Goal: Information Seeking & Learning: Learn about a topic

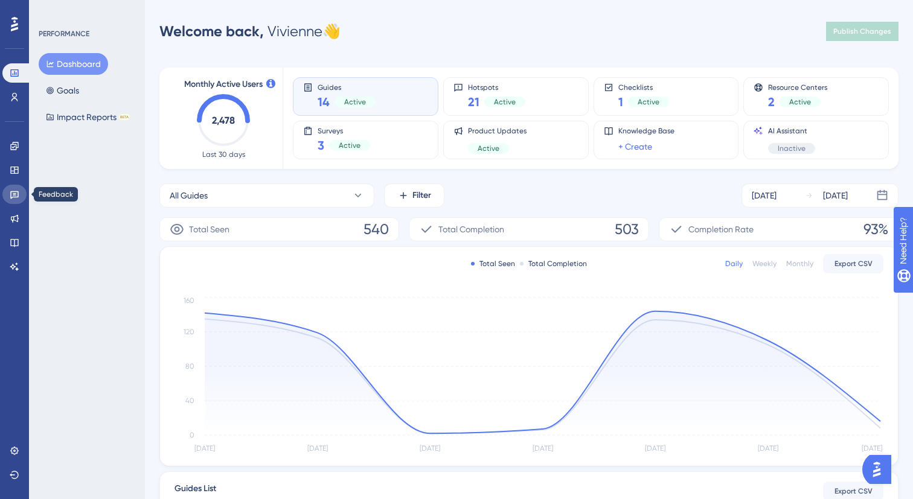
click at [18, 195] on icon at bounding box center [14, 195] width 8 height 8
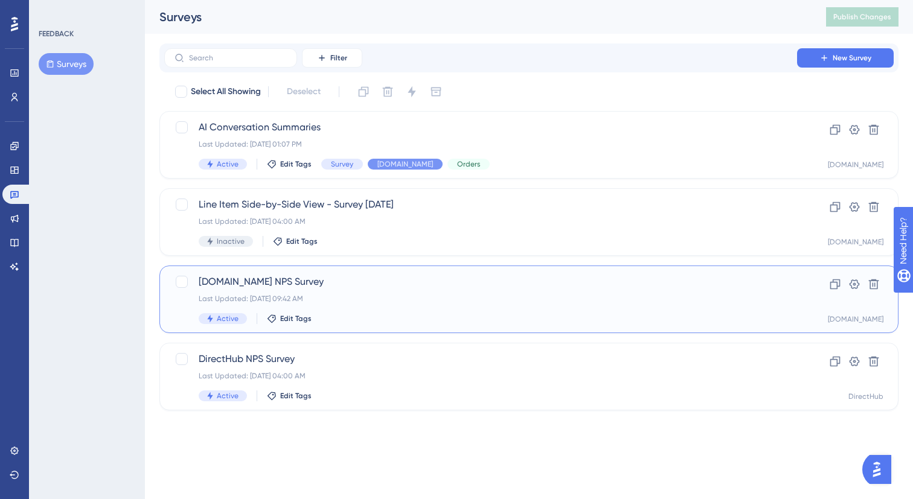
click at [375, 294] on div "Last Updated: [DATE] 09:42 AM" at bounding box center [481, 299] width 564 height 10
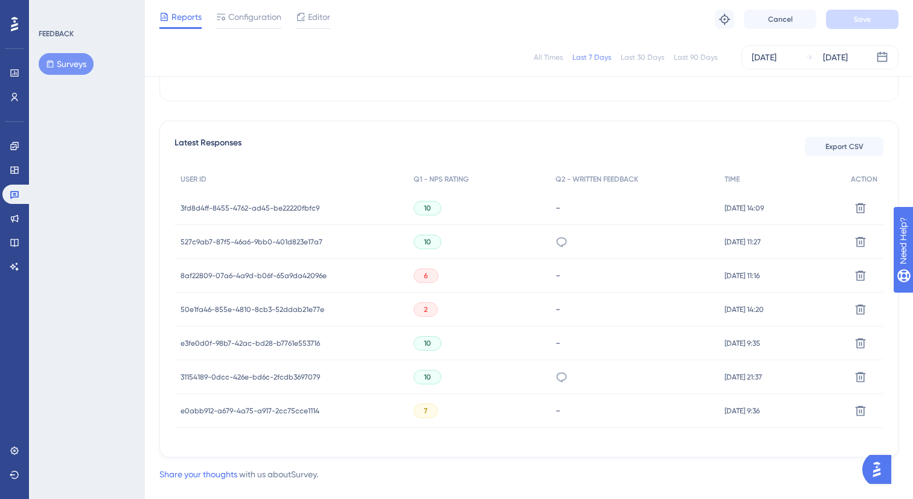
scroll to position [310, 0]
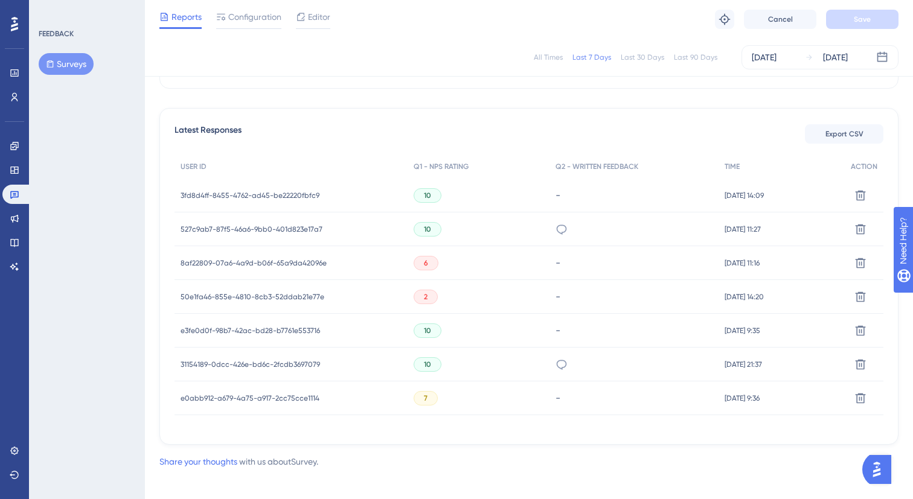
click at [297, 264] on span "8af22809-07a6-4a9d-b06f-65a9da42096e" at bounding box center [254, 263] width 146 height 10
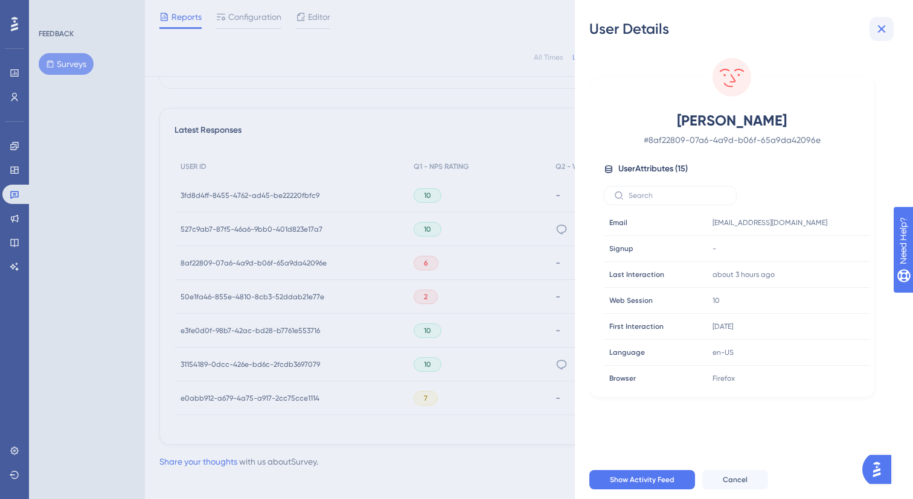
click at [883, 29] on icon at bounding box center [881, 29] width 14 height 14
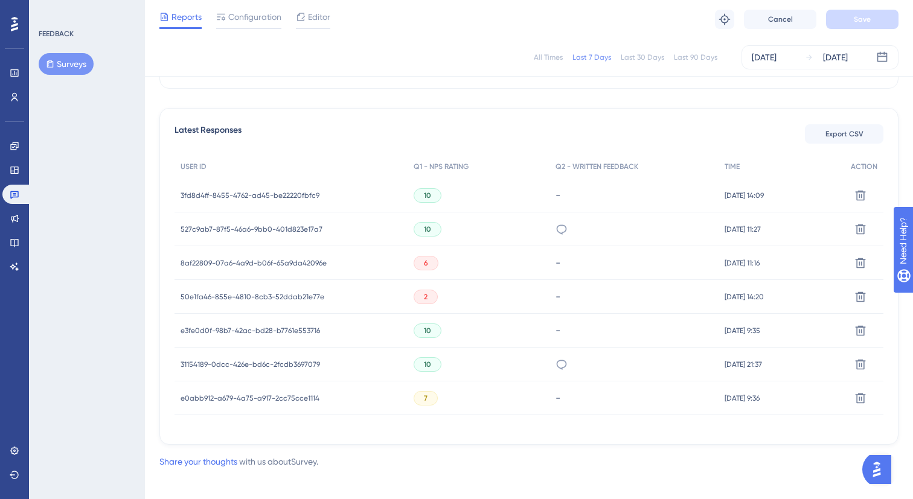
scroll to position [0, 0]
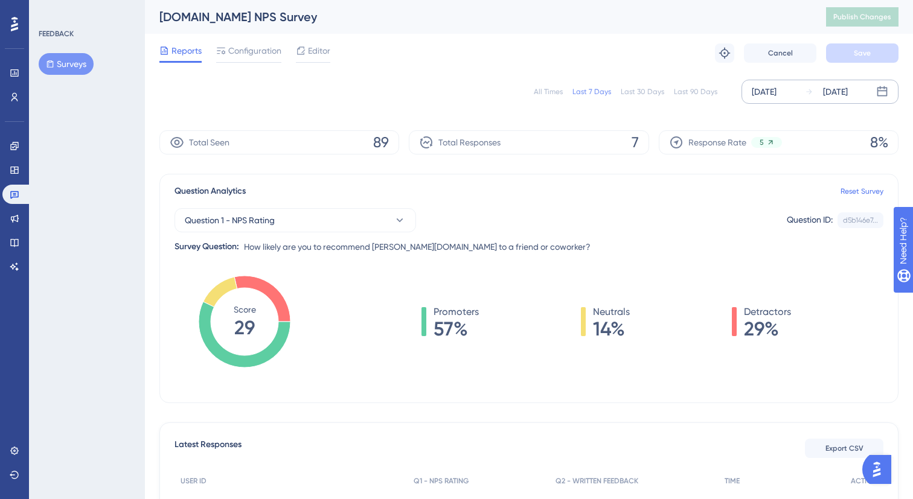
click at [800, 88] on div "[DATE] [DATE]" at bounding box center [819, 92] width 157 height 24
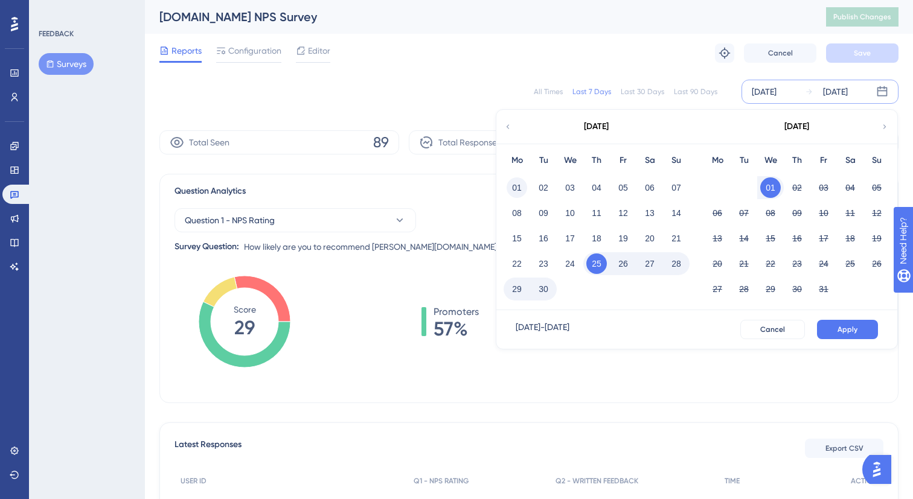
click at [523, 189] on button "01" at bounding box center [517, 188] width 21 height 21
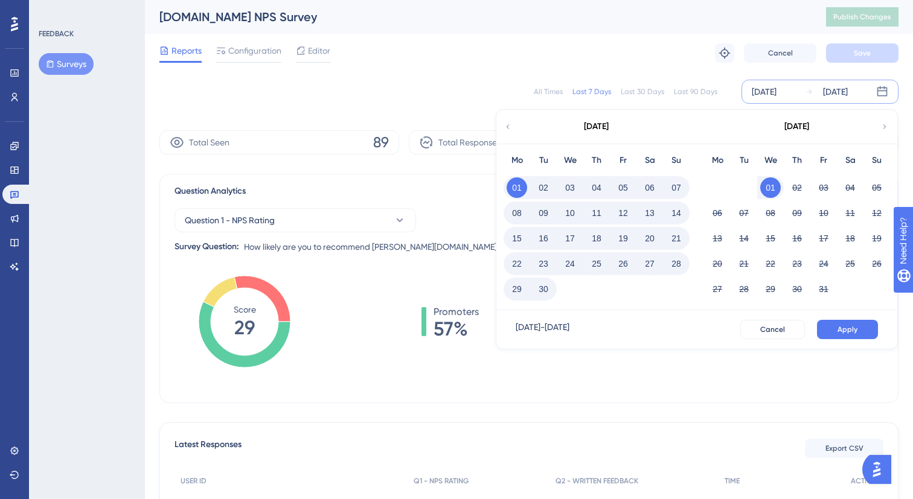
click at [548, 292] on button "30" at bounding box center [543, 289] width 21 height 21
click at [856, 336] on button "Apply" at bounding box center [847, 329] width 61 height 19
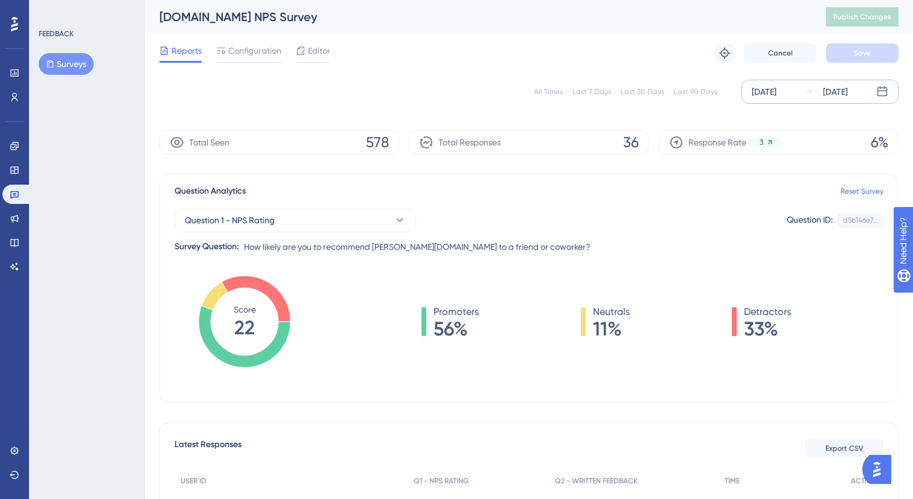
click at [645, 92] on div "Last 30 Days" at bounding box center [642, 92] width 43 height 10
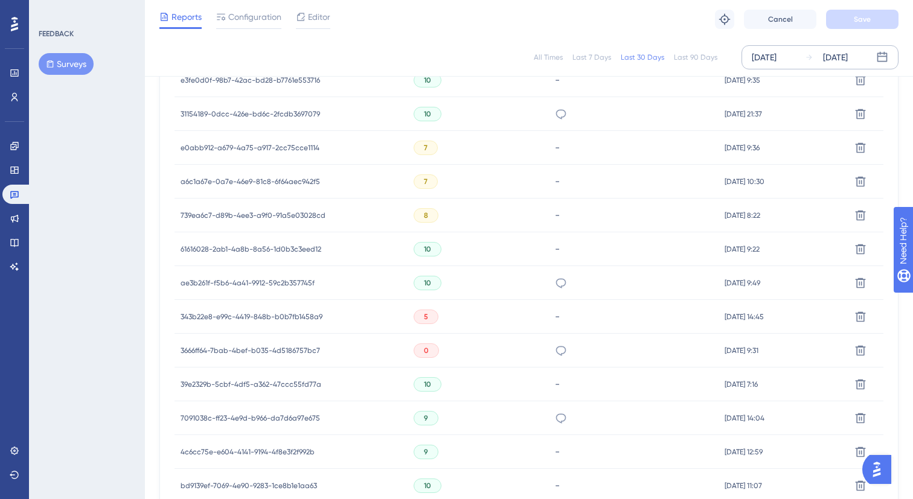
scroll to position [776, 0]
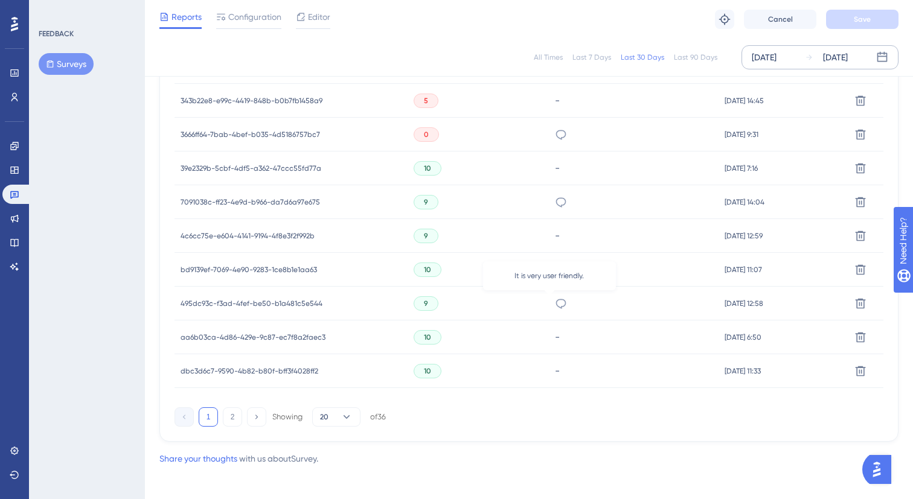
click at [555, 299] on icon at bounding box center [561, 304] width 12 height 12
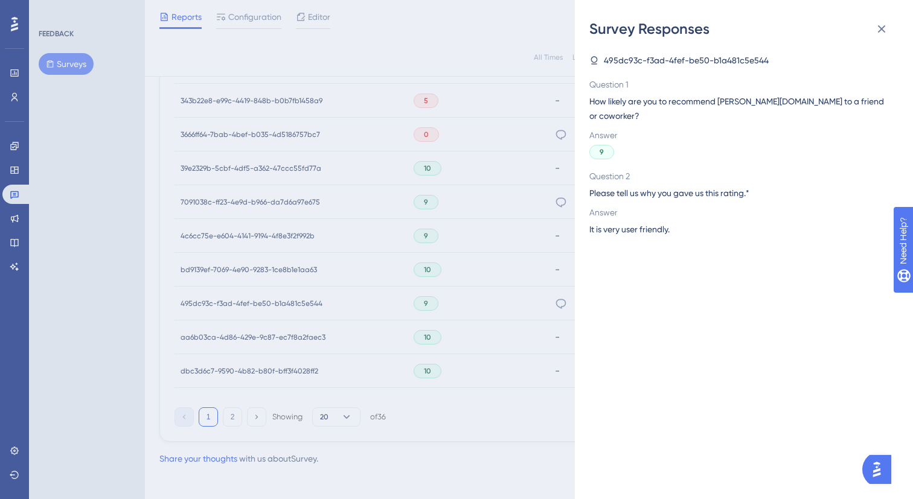
click at [657, 222] on span "It is very user friendly." at bounding box center [629, 229] width 80 height 14
copy span "It is very user friendly."
click at [550, 287] on div "Survey Responses 495dc93c-f3ad-4fef-be50-b1a481c5e544 Question 1 How likely are…" at bounding box center [456, 249] width 913 height 499
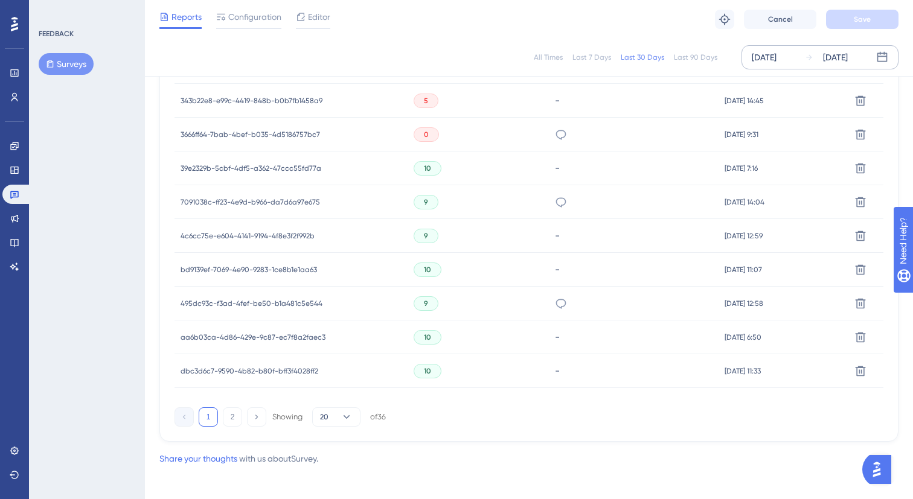
click at [555, 203] on icon at bounding box center [561, 202] width 12 height 12
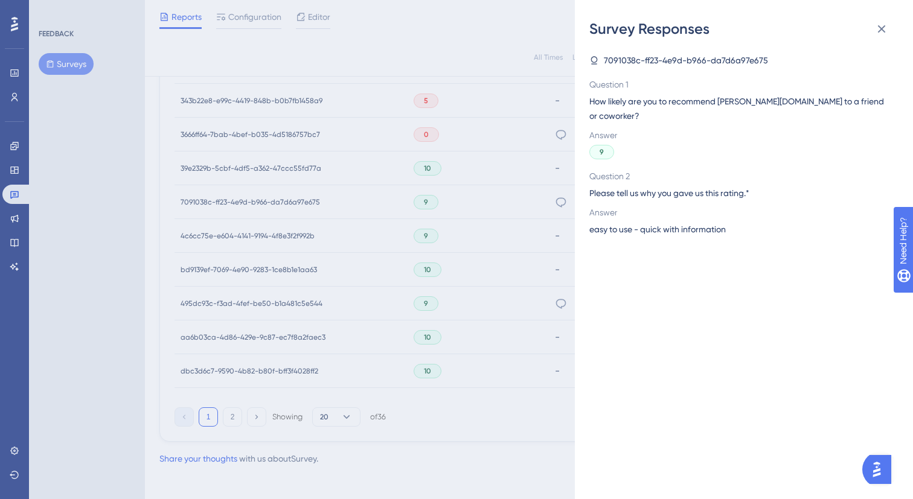
click at [738, 222] on div "easy to use - quick with information" at bounding box center [738, 229] width 299 height 14
drag, startPoint x: 738, startPoint y: 217, endPoint x: 588, endPoint y: 219, distance: 151.0
click at [588, 219] on div "Survey Responses 7091038c-ff23-4e9d-b966-da7d6a97e675 Question 1 How likely are…" at bounding box center [744, 249] width 338 height 499
copy span "easy to use - quick with information"
click at [560, 206] on div "Survey Responses 7091038c-ff23-4e9d-b966-da7d6a97e675 Question 1 How likely are…" at bounding box center [456, 249] width 913 height 499
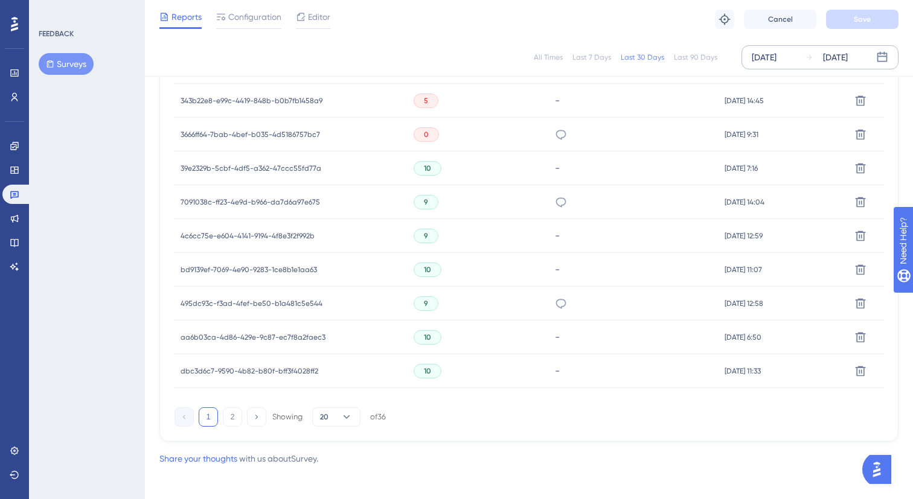
click at [555, 149] on div "Unfamiliar with how to navigate and alter proposals. Need more information" at bounding box center [561, 135] width 12 height 34
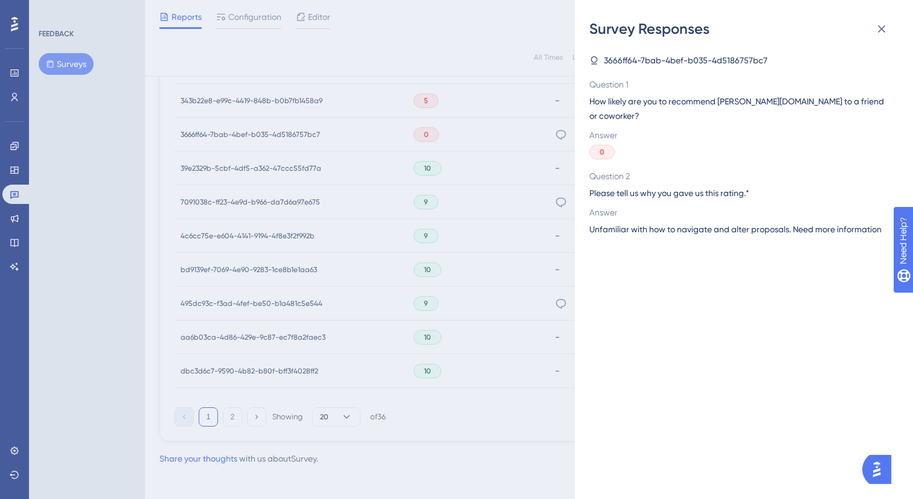
click at [549, 149] on div "Survey Responses 3666ff64-7bab-4bef-b035-4d5186757bc7 Question 1 How likely are…" at bounding box center [456, 249] width 913 height 499
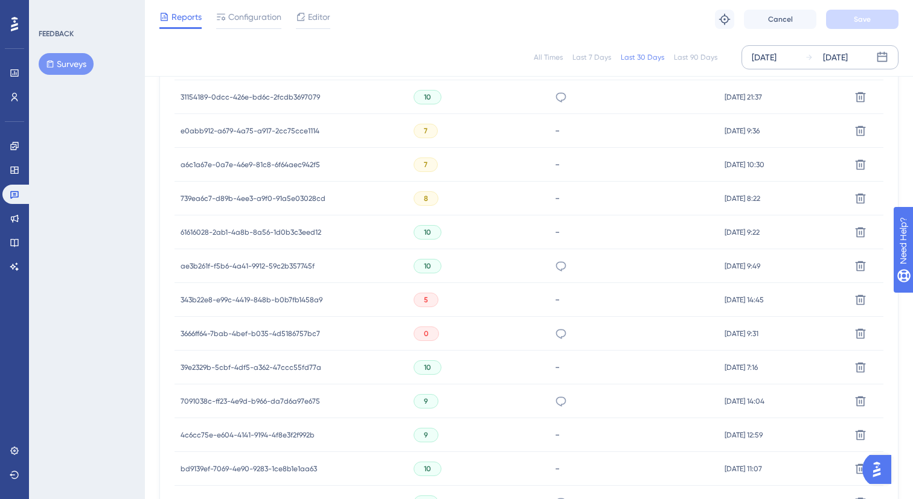
scroll to position [541, 0]
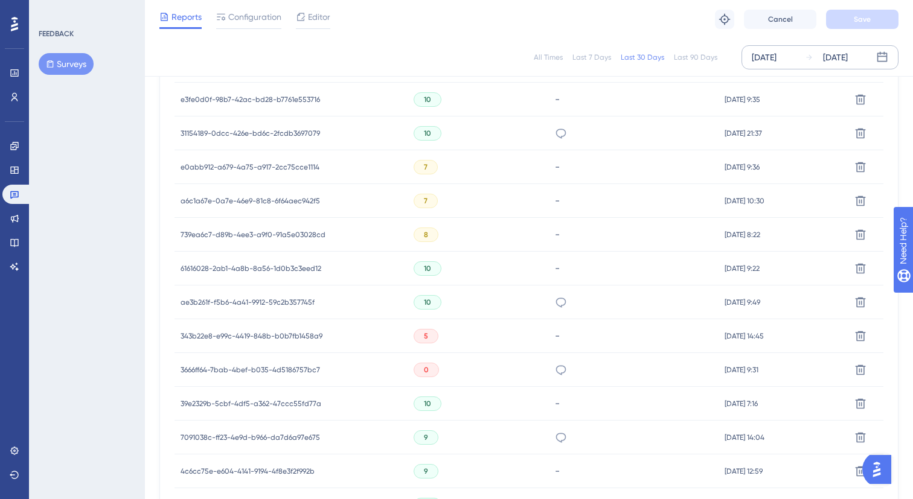
click at [556, 302] on div "hi" at bounding box center [634, 303] width 170 height 34
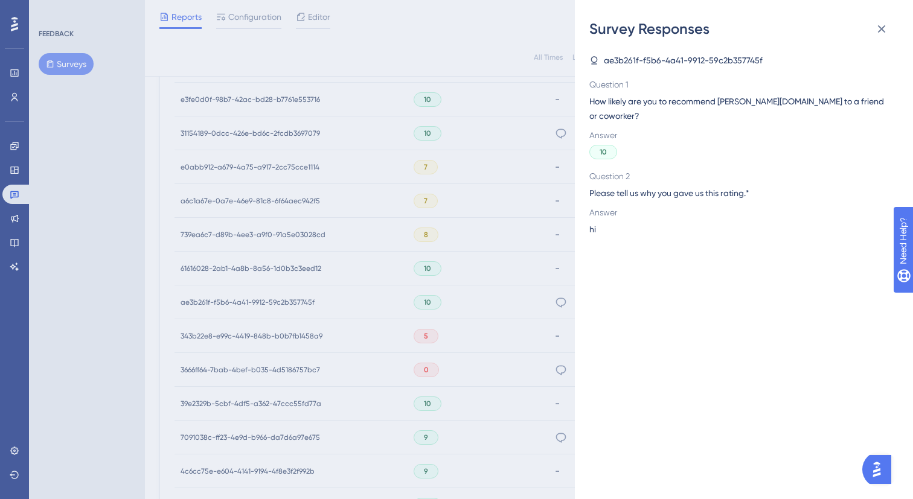
click at [662, 186] on span "Please tell us why you gave us this rating.*" at bounding box center [738, 193] width 299 height 14
click at [530, 225] on div "Survey Responses ae3b261f-f5b6-4a41-9912-59c2b357745f Question 1 How likely are…" at bounding box center [456, 249] width 913 height 499
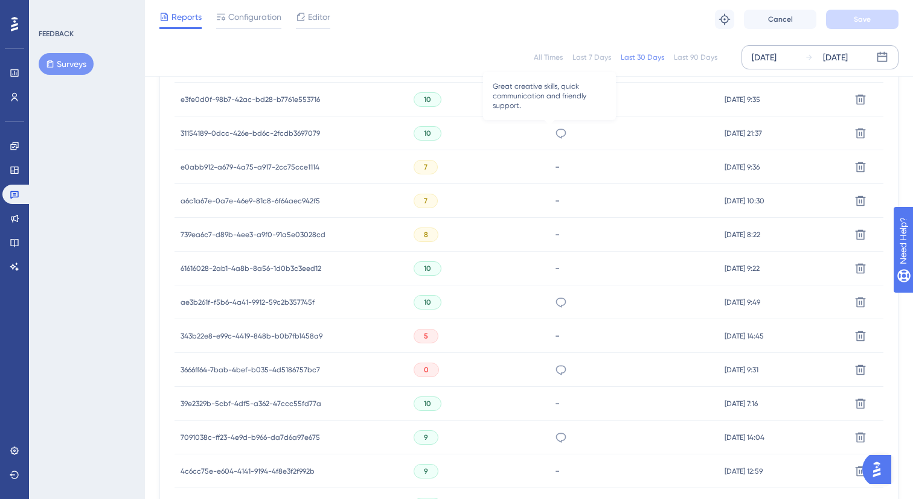
click at [555, 133] on icon at bounding box center [561, 133] width 12 height 12
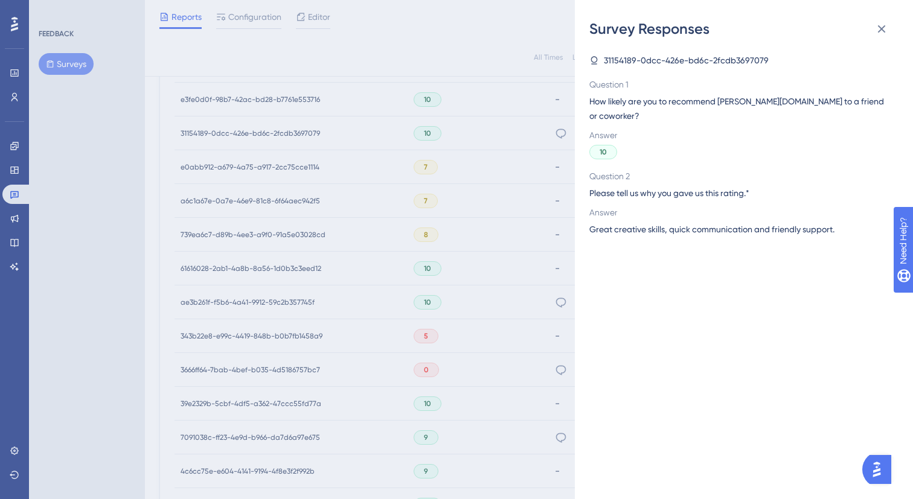
click at [653, 222] on span "Great creative skills, quick communication and friendly support." at bounding box center [711, 229] width 245 height 14
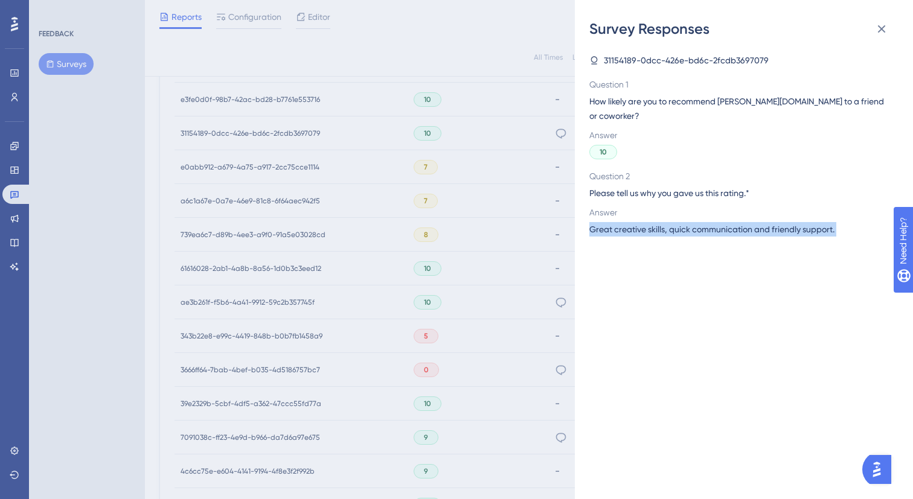
click at [653, 222] on span "Great creative skills, quick communication and friendly support." at bounding box center [711, 229] width 245 height 14
copy span "Great creative skills, quick communication and friendly support."
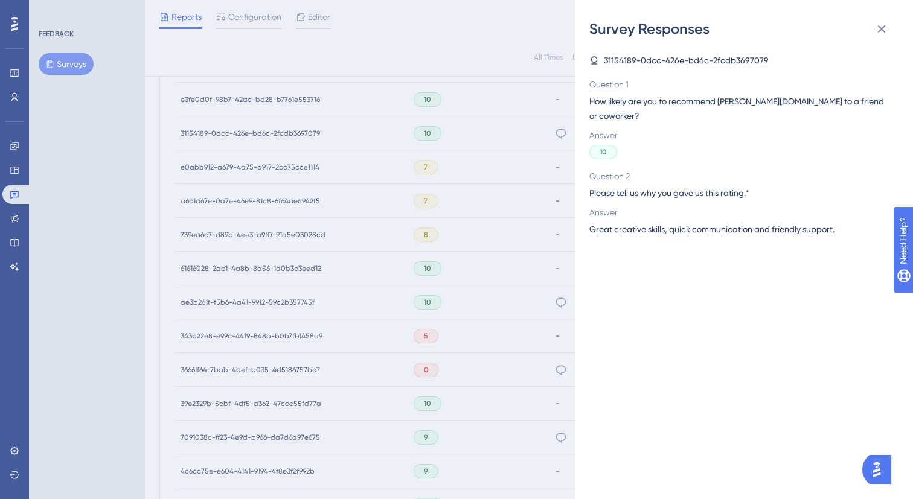
click at [374, 234] on div "Survey Responses 31154189-0dcc-426e-bd6c-2fcdb3697079 Question 1 How likely are…" at bounding box center [456, 249] width 913 height 499
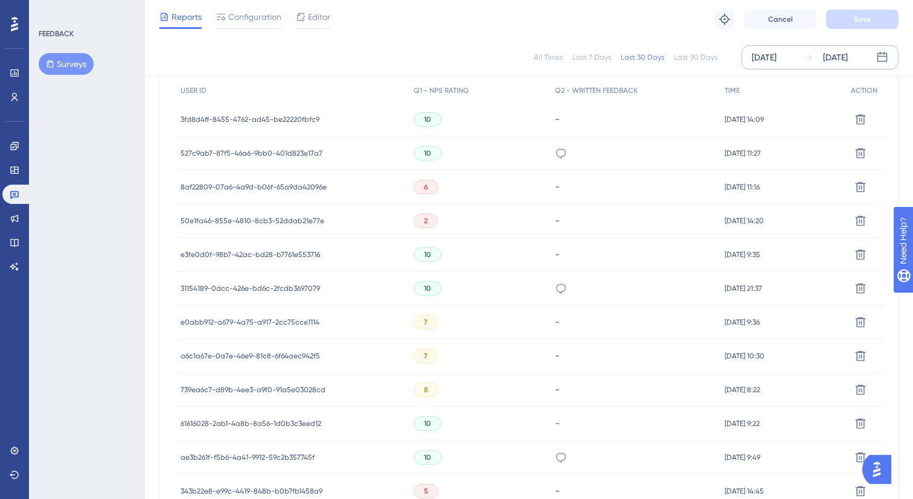
scroll to position [351, 0]
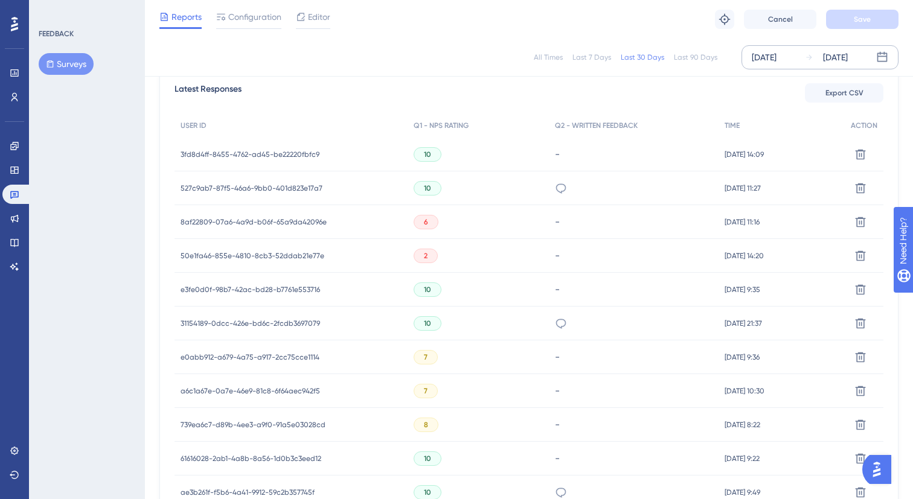
click at [556, 185] on icon at bounding box center [561, 189] width 10 height 10
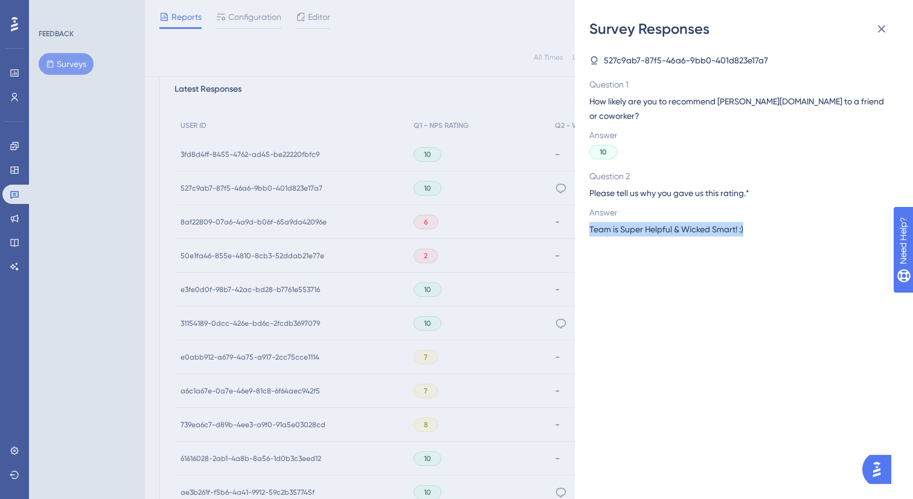
drag, startPoint x: 766, startPoint y: 220, endPoint x: 586, endPoint y: 217, distance: 180.6
click at [586, 217] on div "Survey Responses 527c9ab7-87f5-46a6-9bb0-401d823e17a7 Question 1 How likely are…" at bounding box center [744, 249] width 338 height 499
copy span "Team is Super Helpful & Wicked Smart! :)"
click at [505, 281] on div "Survey Responses 527c9ab7-87f5-46a6-9bb0-401d823e17a7 Question 1 How likely are…" at bounding box center [456, 249] width 913 height 499
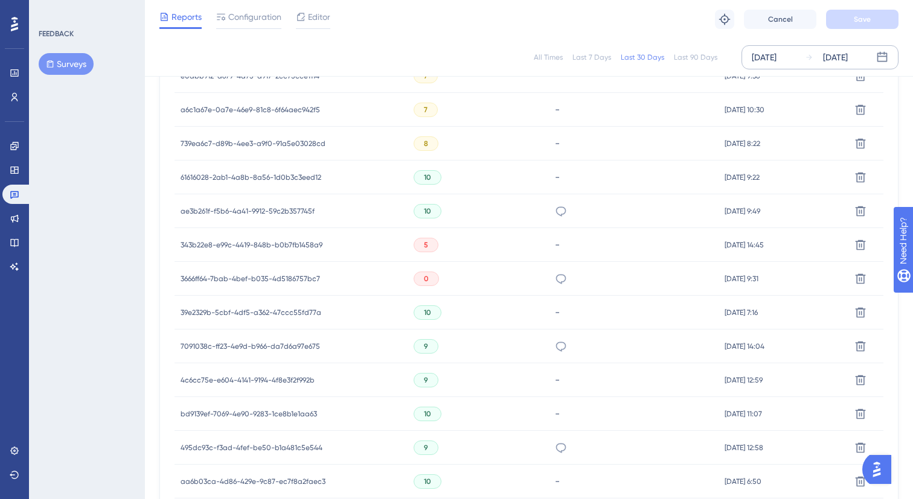
scroll to position [633, 0]
click at [556, 274] on icon at bounding box center [561, 278] width 10 height 10
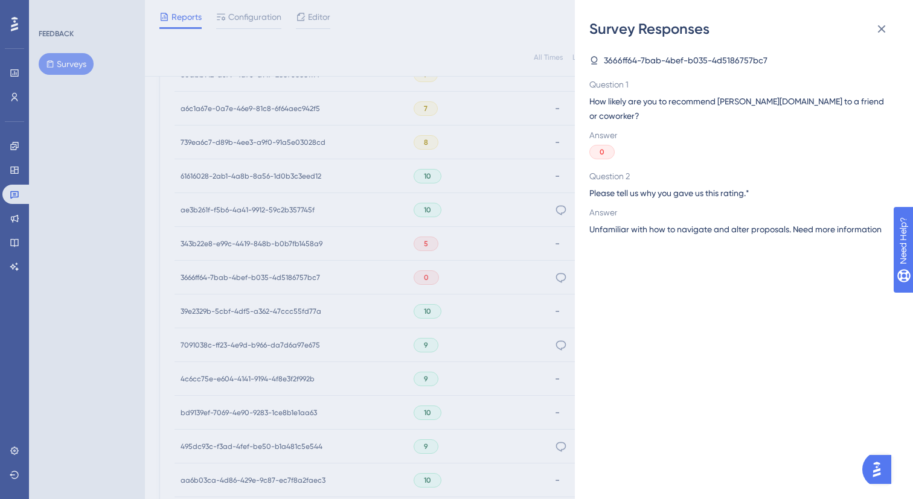
click at [684, 222] on span "Unfamiliar with how to navigate and alter proposals. Need more information" at bounding box center [735, 229] width 292 height 14
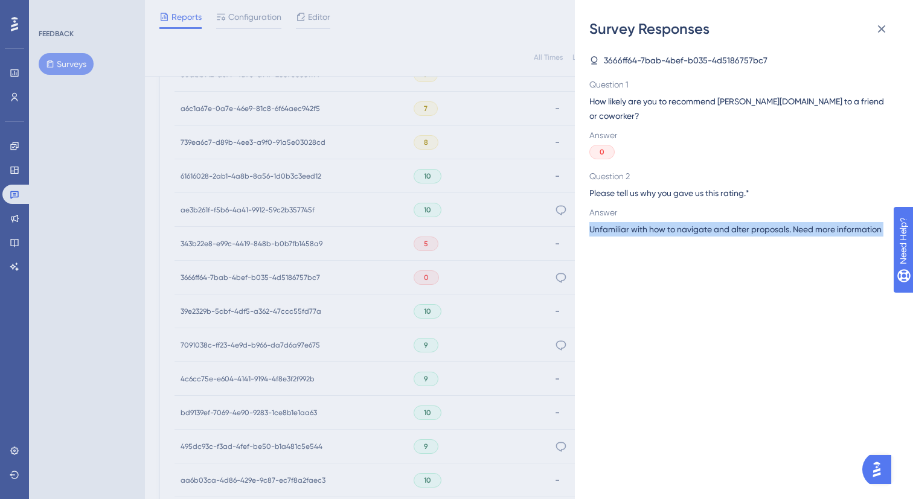
click at [684, 222] on span "Unfamiliar with how to navigate and alter proposals. Need more information" at bounding box center [735, 229] width 292 height 14
copy span "Unfamiliar with how to navigate and alter proposals. Need more information"
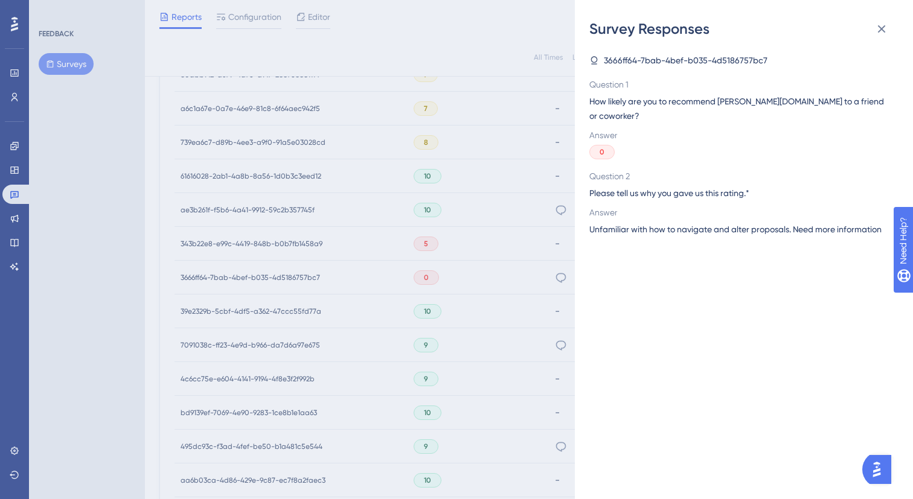
click at [566, 288] on div "Survey Responses 3666ff64-7bab-4bef-b035-4d5186757bc7 Question 1 How likely are…" at bounding box center [456, 249] width 913 height 499
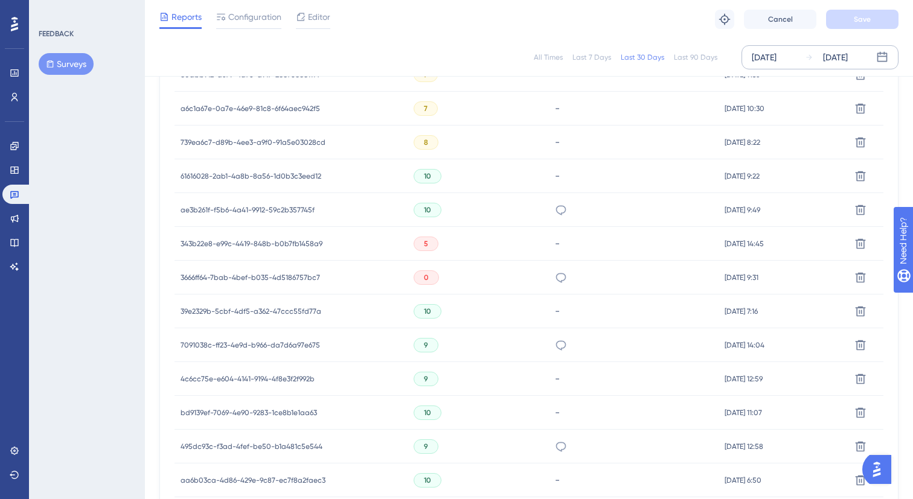
scroll to position [782, 0]
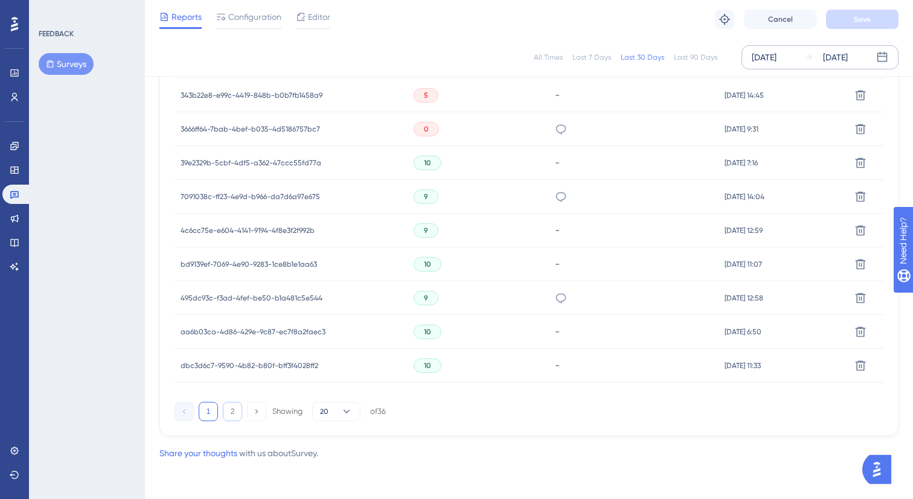
click at [234, 408] on button "2" at bounding box center [232, 411] width 19 height 19
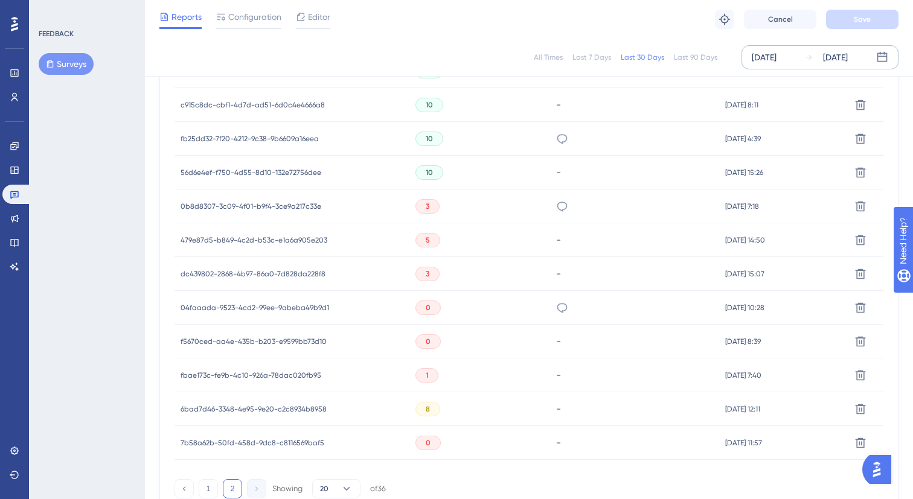
scroll to position [562, 0]
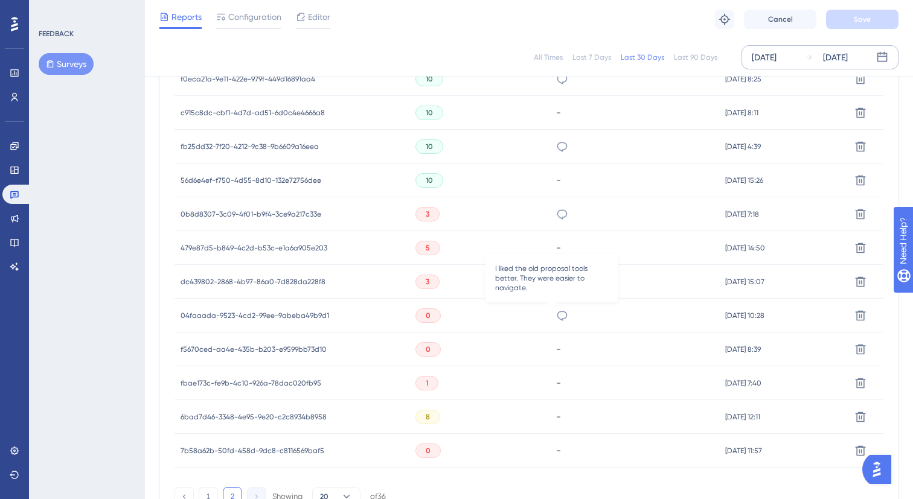
click at [556, 313] on icon at bounding box center [562, 316] width 12 height 12
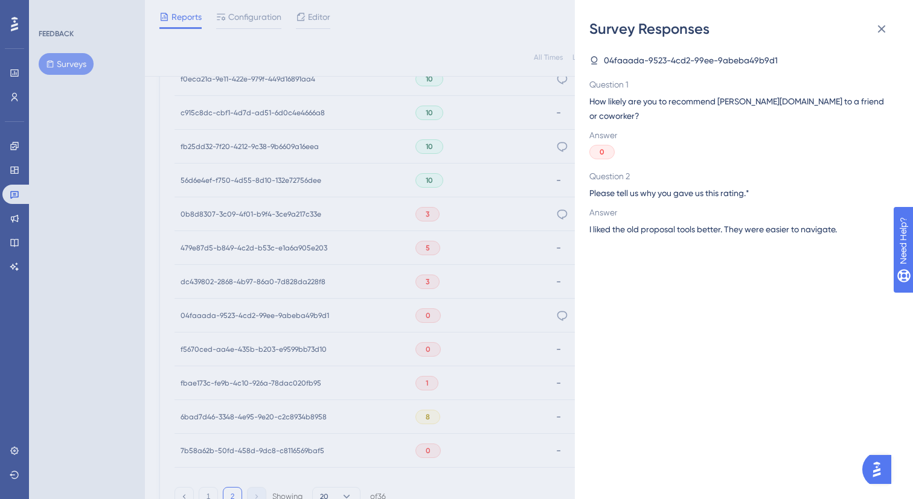
click at [791, 222] on span "I liked the old proposal tools better. They were easier to navigate." at bounding box center [713, 229] width 248 height 14
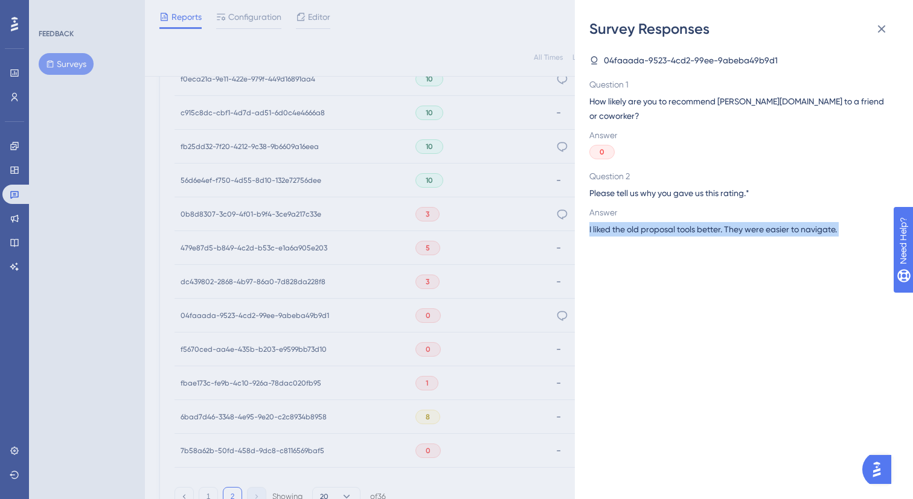
click at [791, 222] on span "I liked the old proposal tools better. They were easier to navigate." at bounding box center [713, 229] width 248 height 14
copy span "I liked the old proposal tools better. They were easier to navigate."
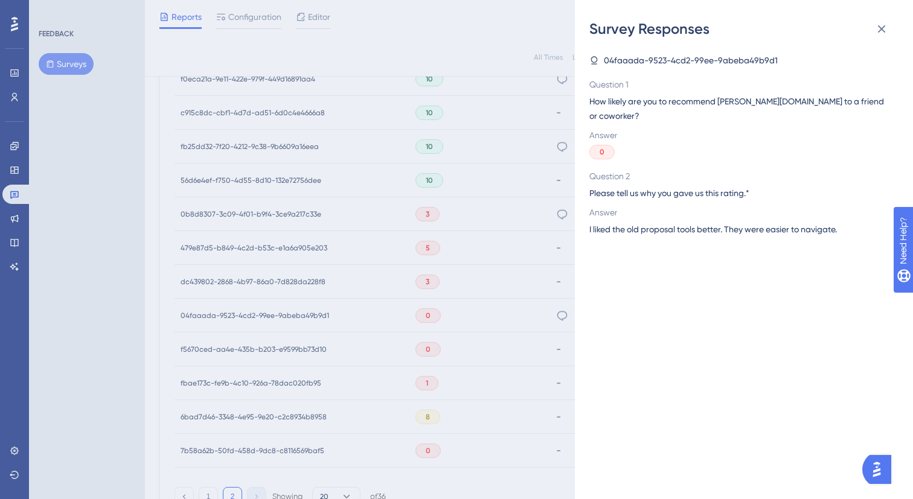
click at [501, 226] on div "Survey Responses 04faaada-9523-4cd2-99ee-9abeba49b9d1 Question 1 How likely are…" at bounding box center [456, 249] width 913 height 499
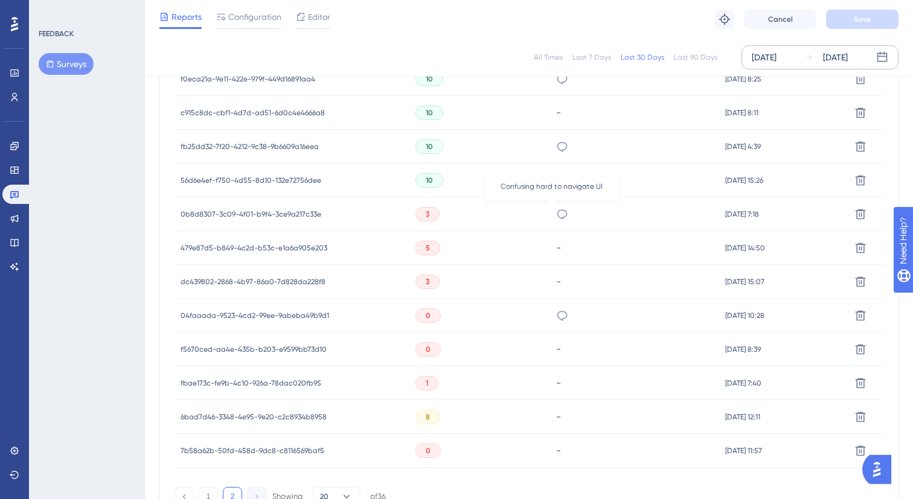
click at [556, 217] on icon at bounding box center [562, 214] width 12 height 12
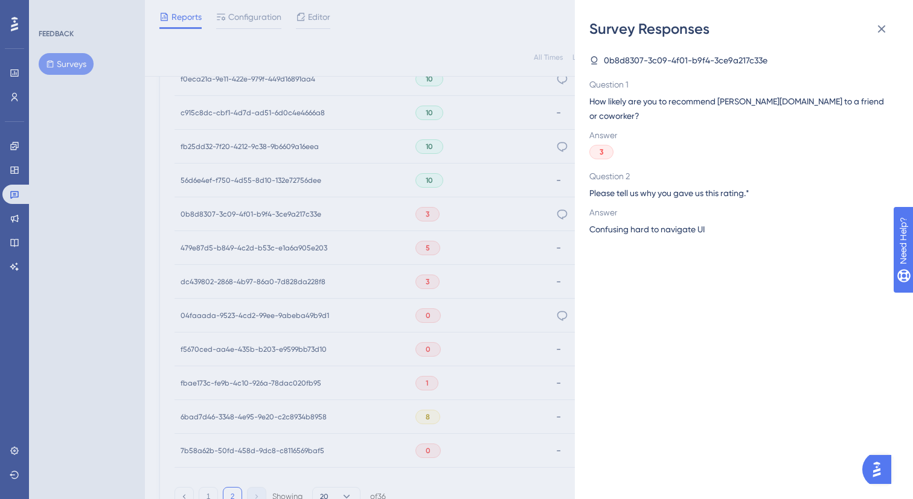
click at [637, 222] on span "Confusing hard to navigate UI" at bounding box center [646, 229] width 115 height 14
copy span "Confusing hard to navigate UI"
click at [454, 330] on div "Survey Responses 0b8d8307-3c09-4f01-b9f4-3ce9a217c33e Question 1 How likely are…" at bounding box center [456, 249] width 913 height 499
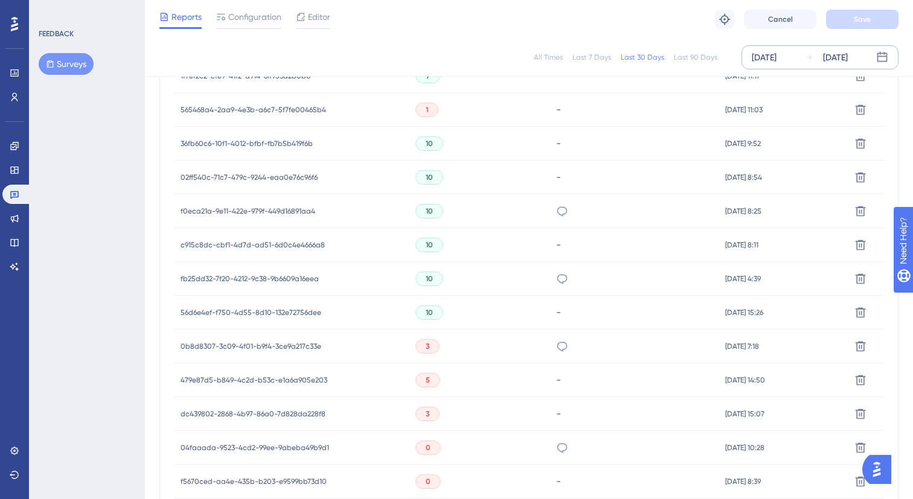
scroll to position [348, 0]
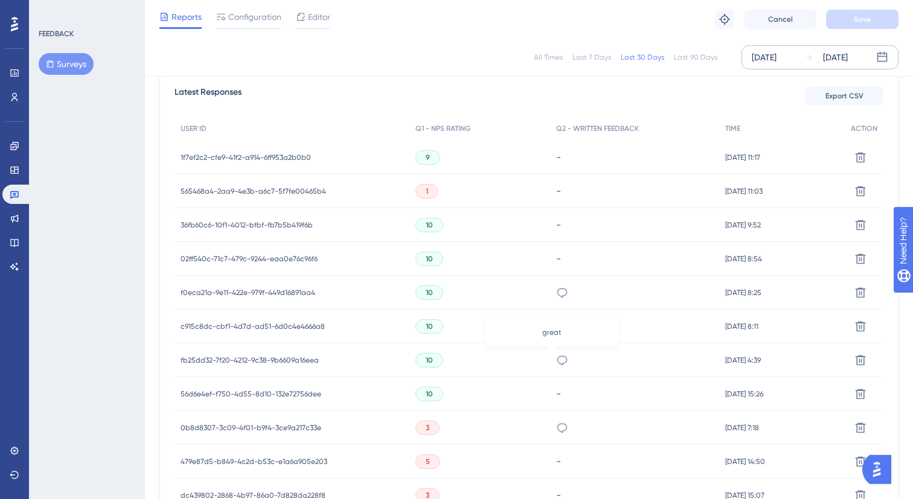
click at [556, 361] on icon at bounding box center [562, 360] width 12 height 12
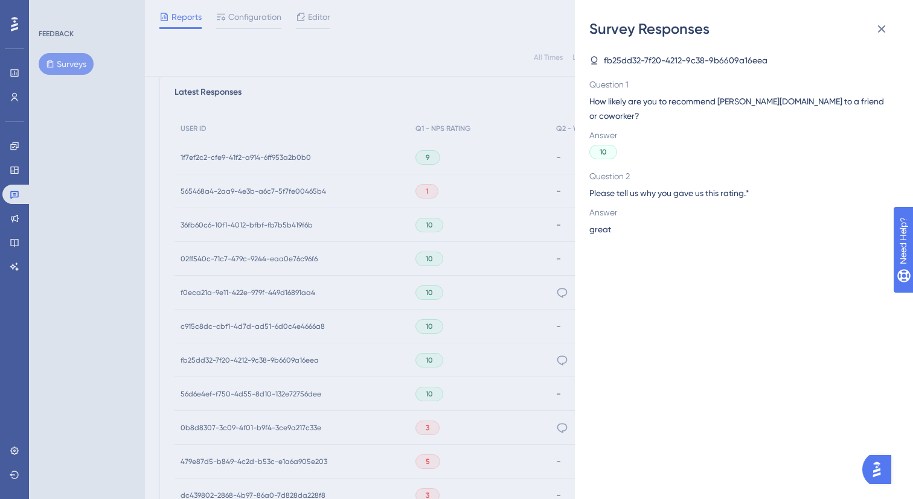
click at [578, 249] on div "Survey Responses fb25dd32-7f20-4212-9c38-9b6609a16eea Question 1 How likely are…" at bounding box center [744, 249] width 338 height 499
click at [548, 290] on div "Survey Responses fb25dd32-7f20-4212-9c38-9b6609a16eea Question 1 How likely are…" at bounding box center [456, 249] width 913 height 499
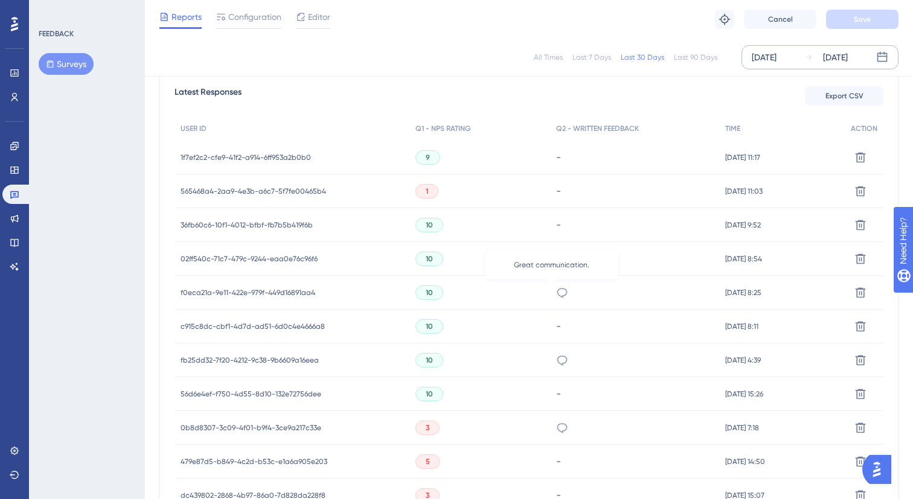
click at [556, 292] on icon at bounding box center [562, 293] width 12 height 12
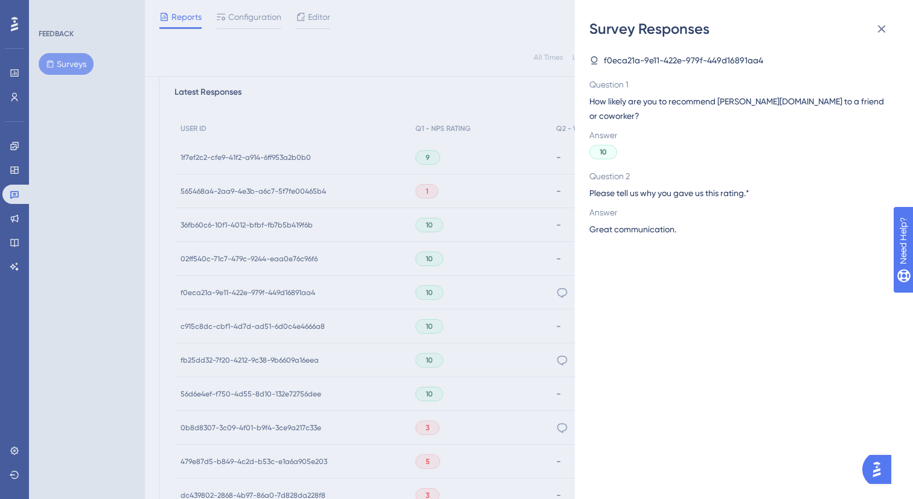
click at [656, 222] on span "Great communication." at bounding box center [632, 229] width 87 height 14
copy span "Great communication."
